Goal: Communication & Community: Answer question/provide support

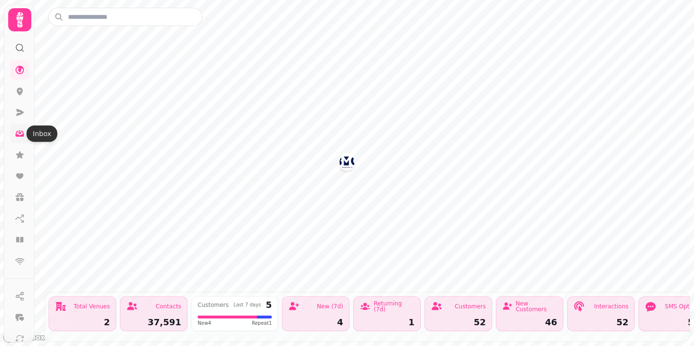
click at [18, 134] on icon at bounding box center [20, 134] width 10 height 10
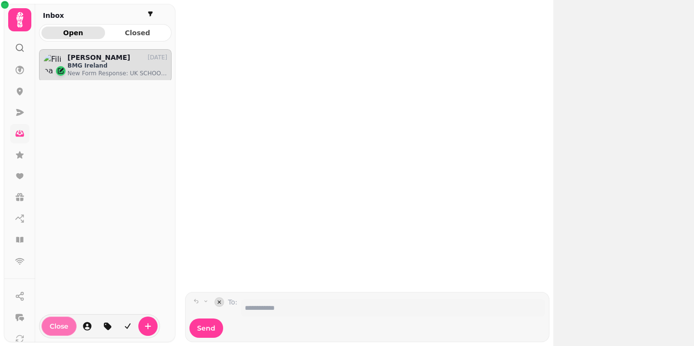
scroll to position [288, 133]
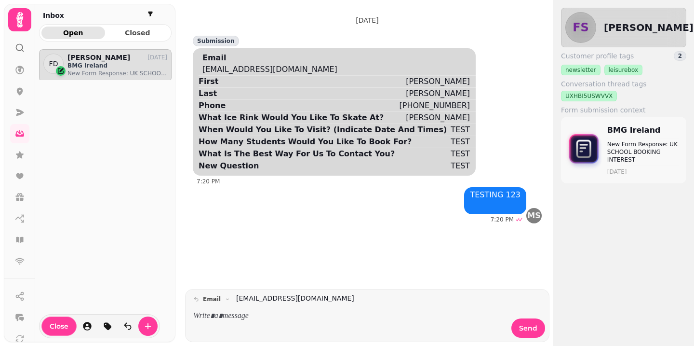
click at [416, 106] on div "[PHONE_NUMBER]" at bounding box center [435, 106] width 71 height 12
click at [415, 115] on div "[PERSON_NAME]" at bounding box center [438, 118] width 64 height 12
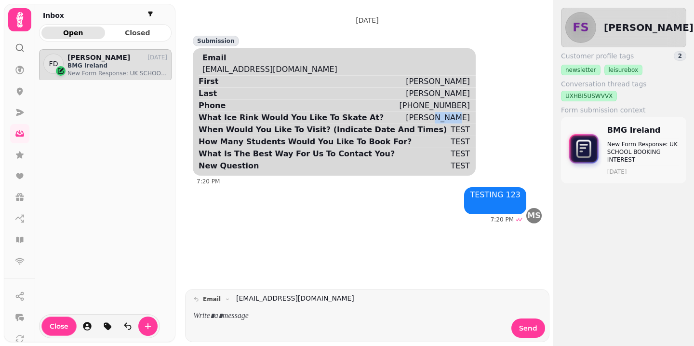
click at [415, 115] on div "[PERSON_NAME]" at bounding box center [438, 118] width 64 height 12
click at [451, 131] on div "TEST" at bounding box center [460, 130] width 19 height 12
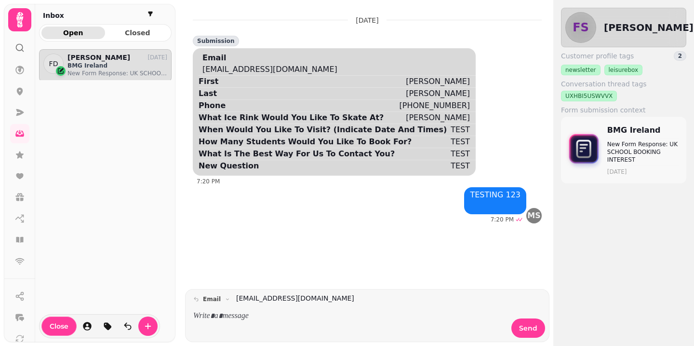
click at [451, 131] on div "TEST" at bounding box center [460, 130] width 19 height 12
click at [451, 141] on div "TEST" at bounding box center [460, 142] width 19 height 12
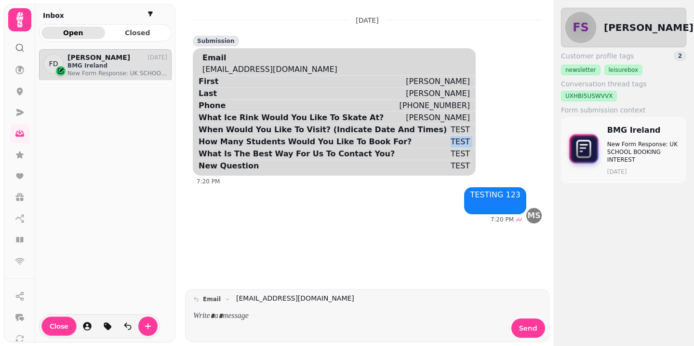
click at [451, 141] on div "TEST" at bounding box center [460, 142] width 19 height 12
click at [451, 150] on div "TEST" at bounding box center [460, 154] width 19 height 12
click at [451, 159] on div "TEST" at bounding box center [460, 154] width 19 height 12
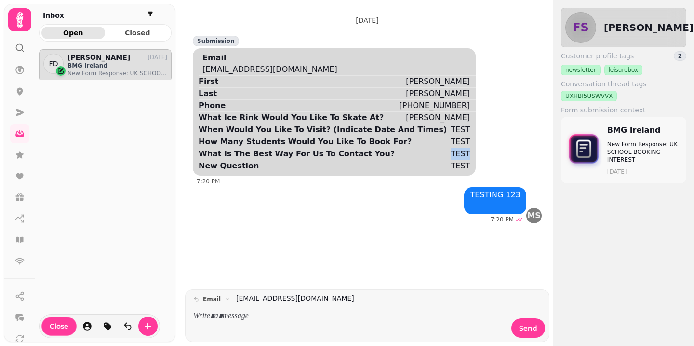
click at [451, 159] on div "TEST" at bounding box center [460, 154] width 19 height 12
click at [451, 166] on div "TEST" at bounding box center [460, 166] width 19 height 12
click at [419, 79] on div "[PERSON_NAME]" at bounding box center [438, 82] width 64 height 12
